Goal: Task Accomplishment & Management: Complete application form

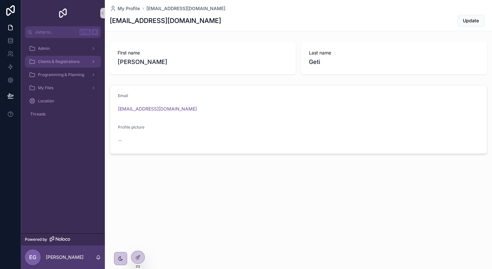
click at [56, 62] on span "Clients & Registrations" at bounding box center [59, 61] width 42 height 5
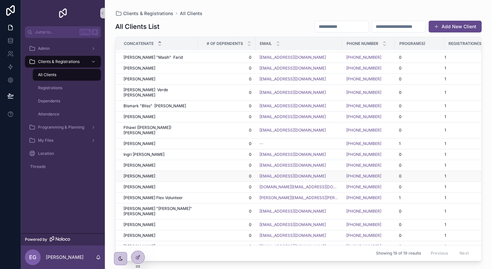
scroll to position [14, 0]
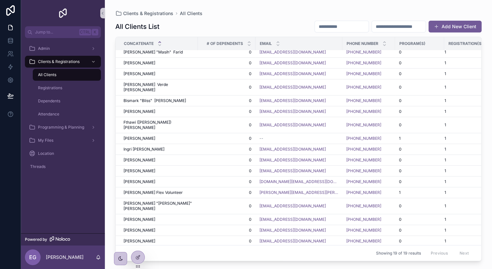
click at [467, 27] on button "Add New Client" at bounding box center [455, 27] width 53 height 12
